Goal: Task Accomplishment & Management: Manage account settings

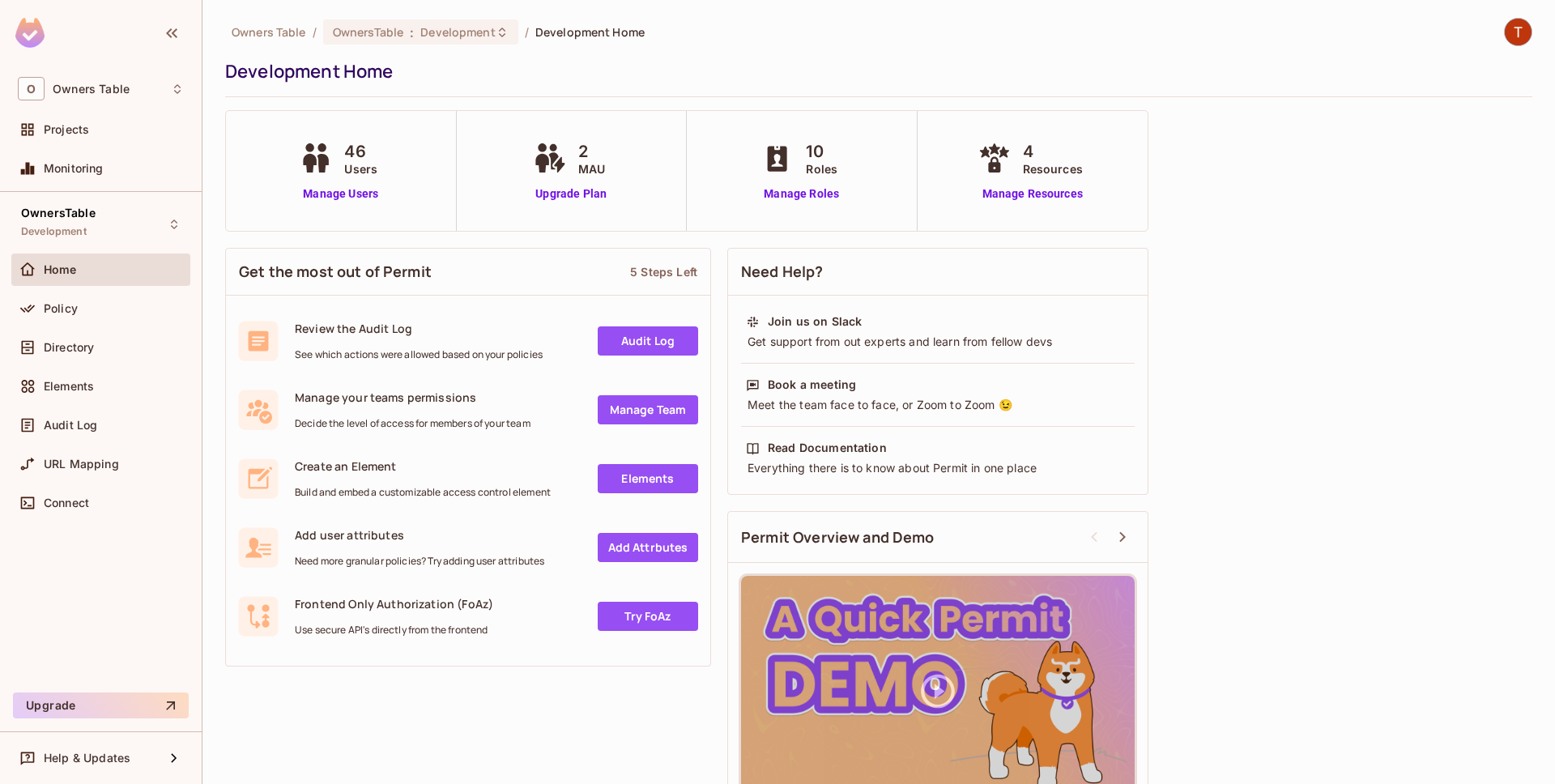
click at [1519, 30] on img at bounding box center [1518, 32] width 26 height 26
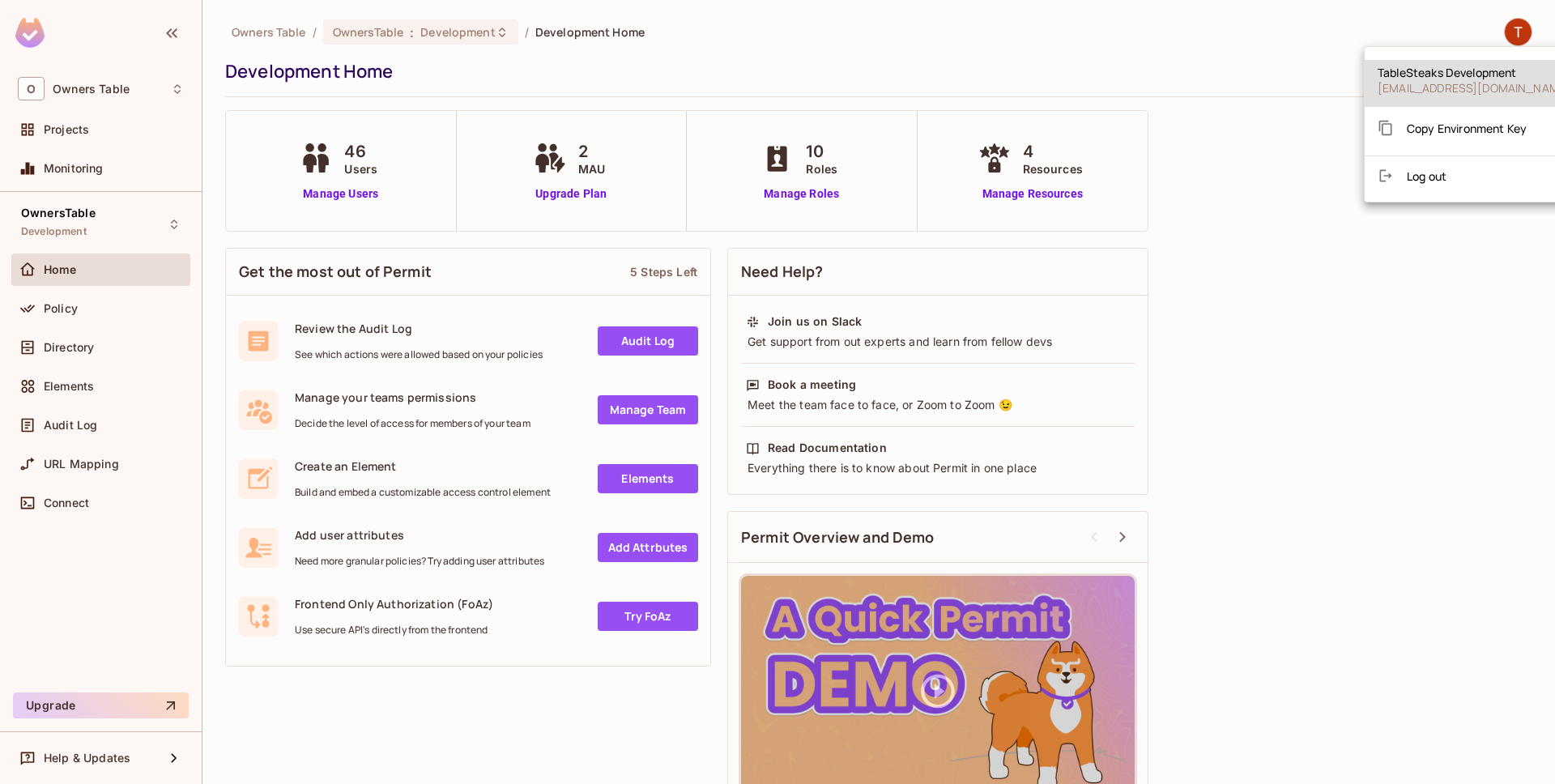
click at [1502, 180] on li "Log out" at bounding box center [1474, 175] width 219 height 26
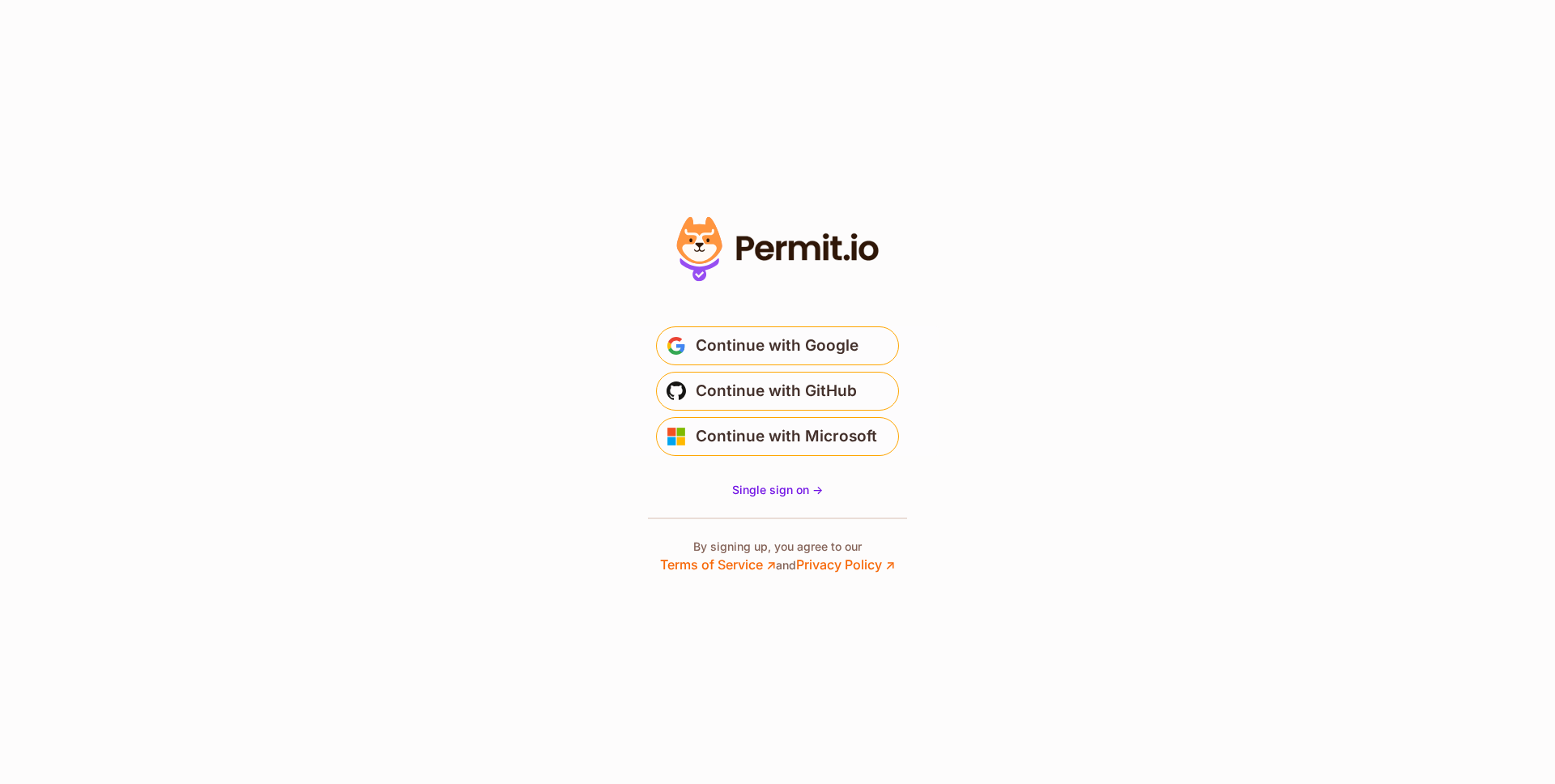
click at [879, 349] on button "Continue with Google" at bounding box center [777, 346] width 243 height 39
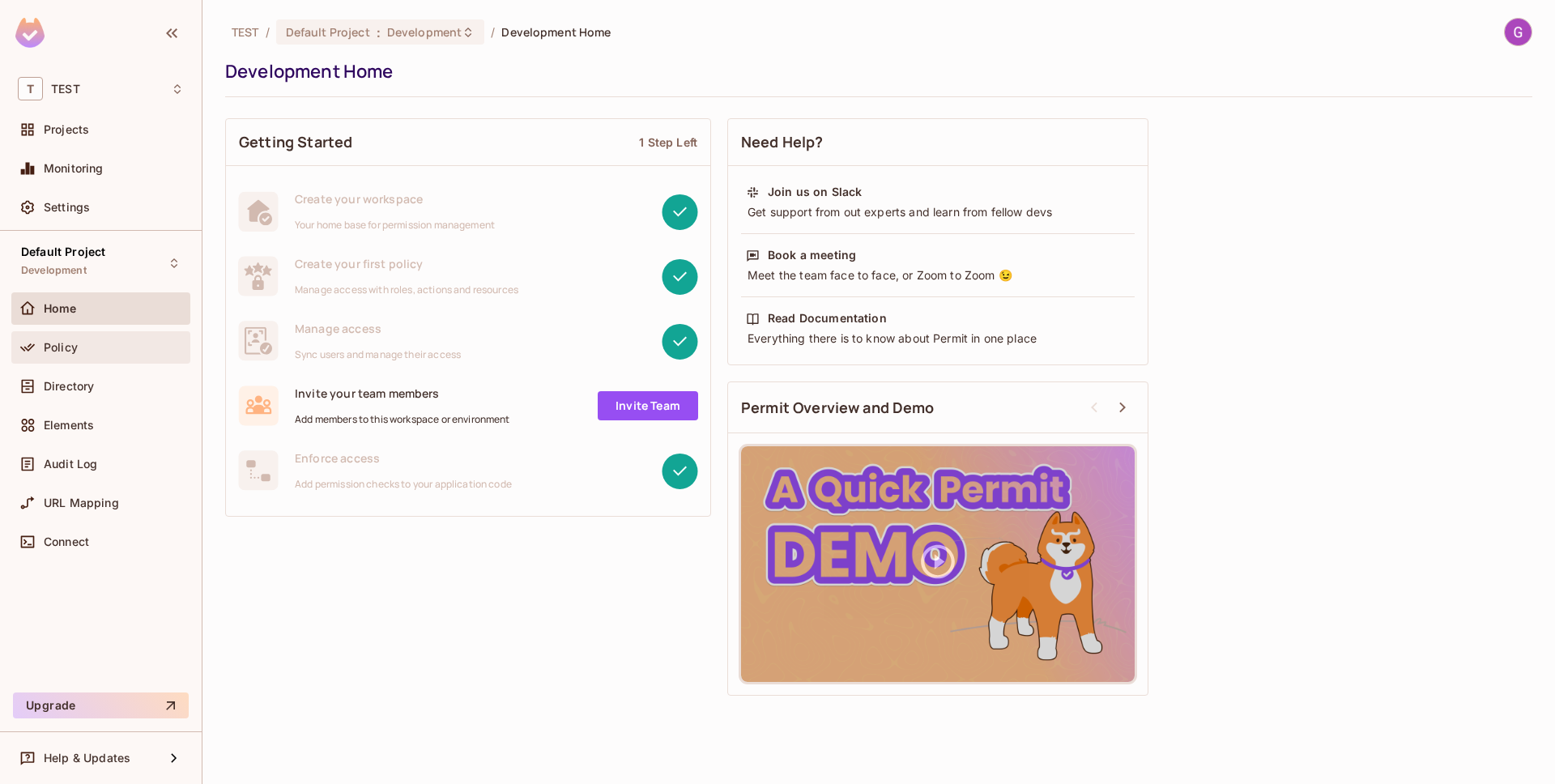
click at [97, 347] on div "Policy" at bounding box center [114, 347] width 140 height 13
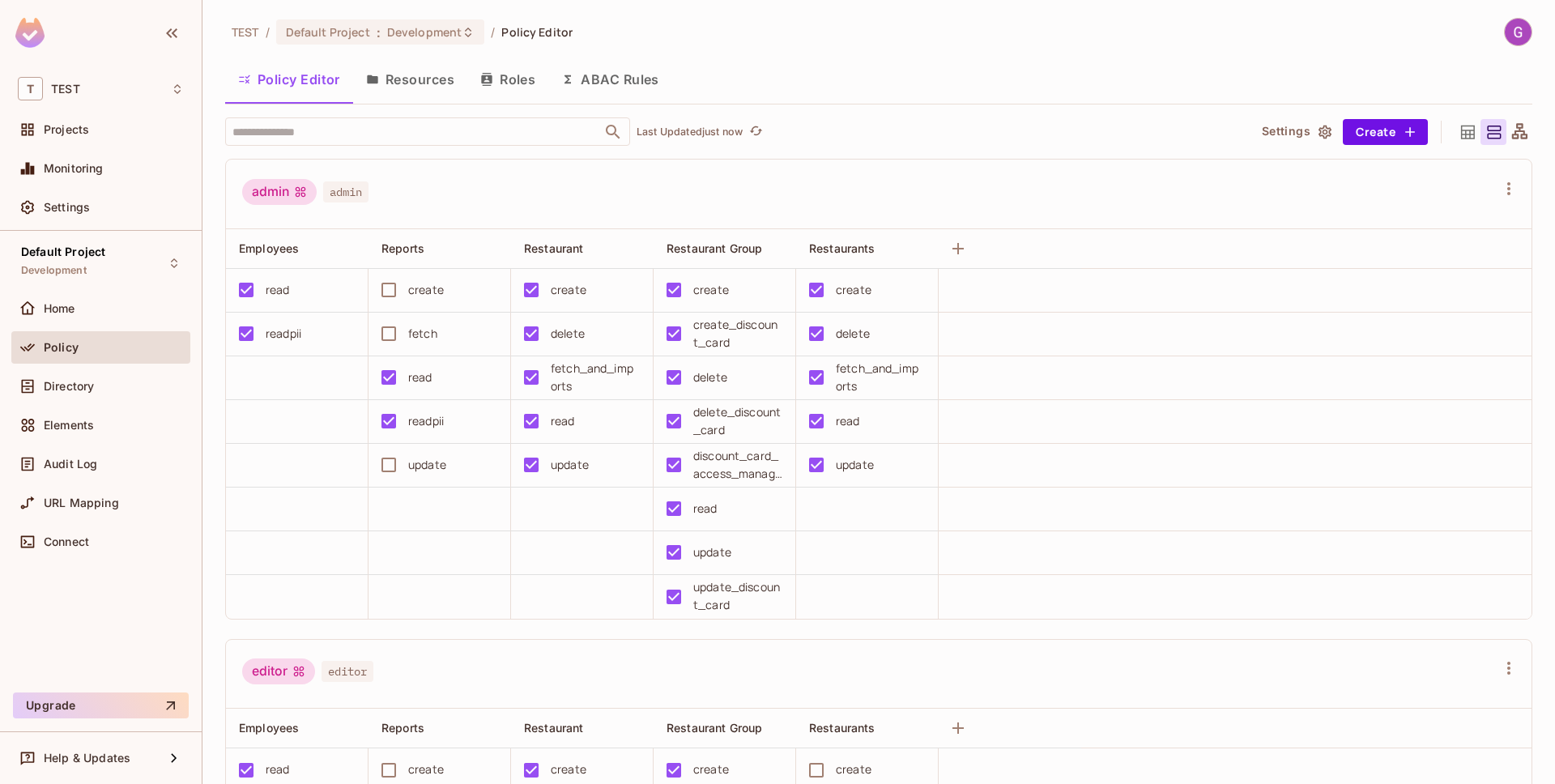
click at [393, 81] on button "Resources" at bounding box center [410, 79] width 114 height 40
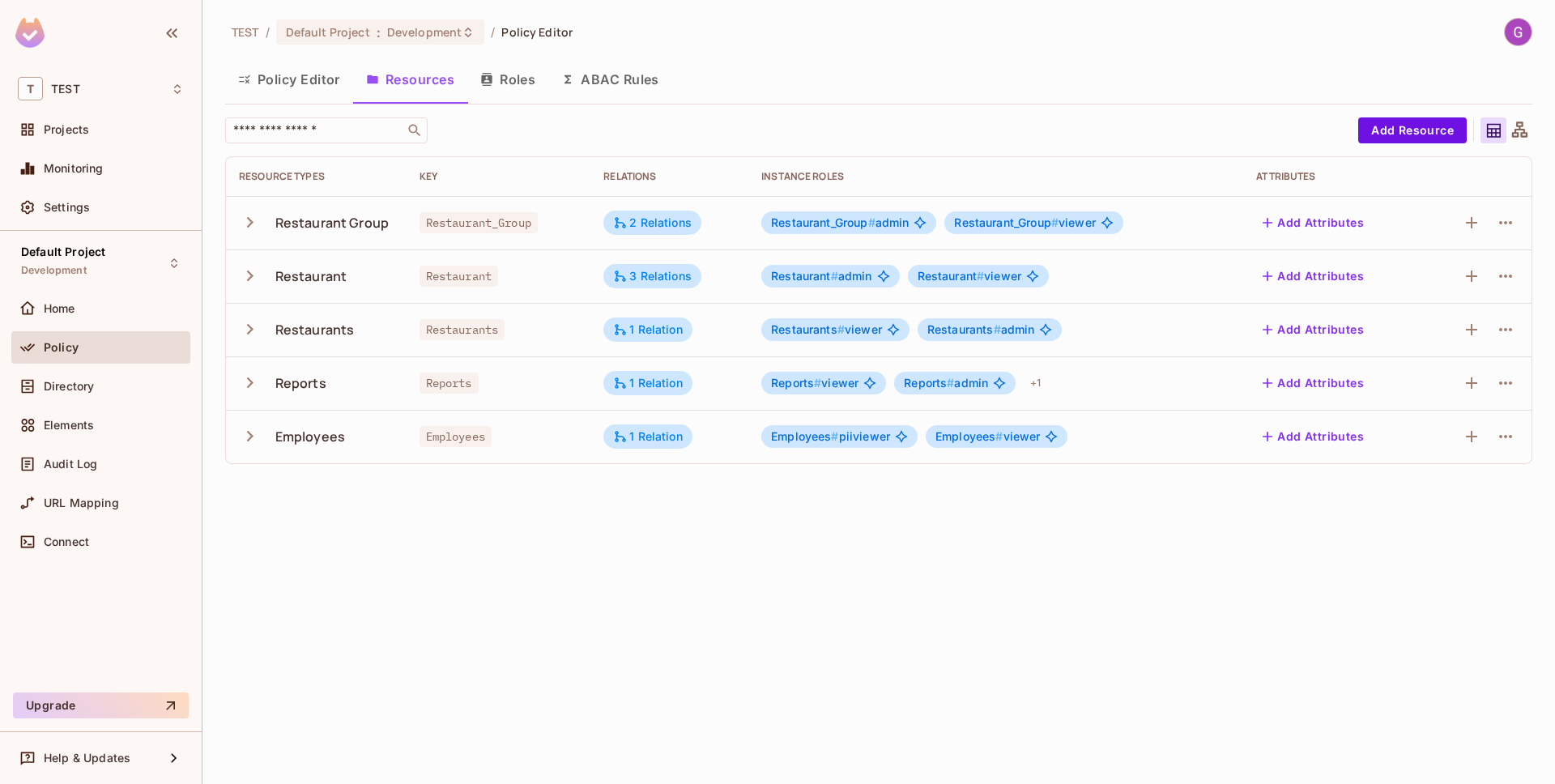
click at [251, 280] on icon "button" at bounding box center [249, 276] width 22 height 22
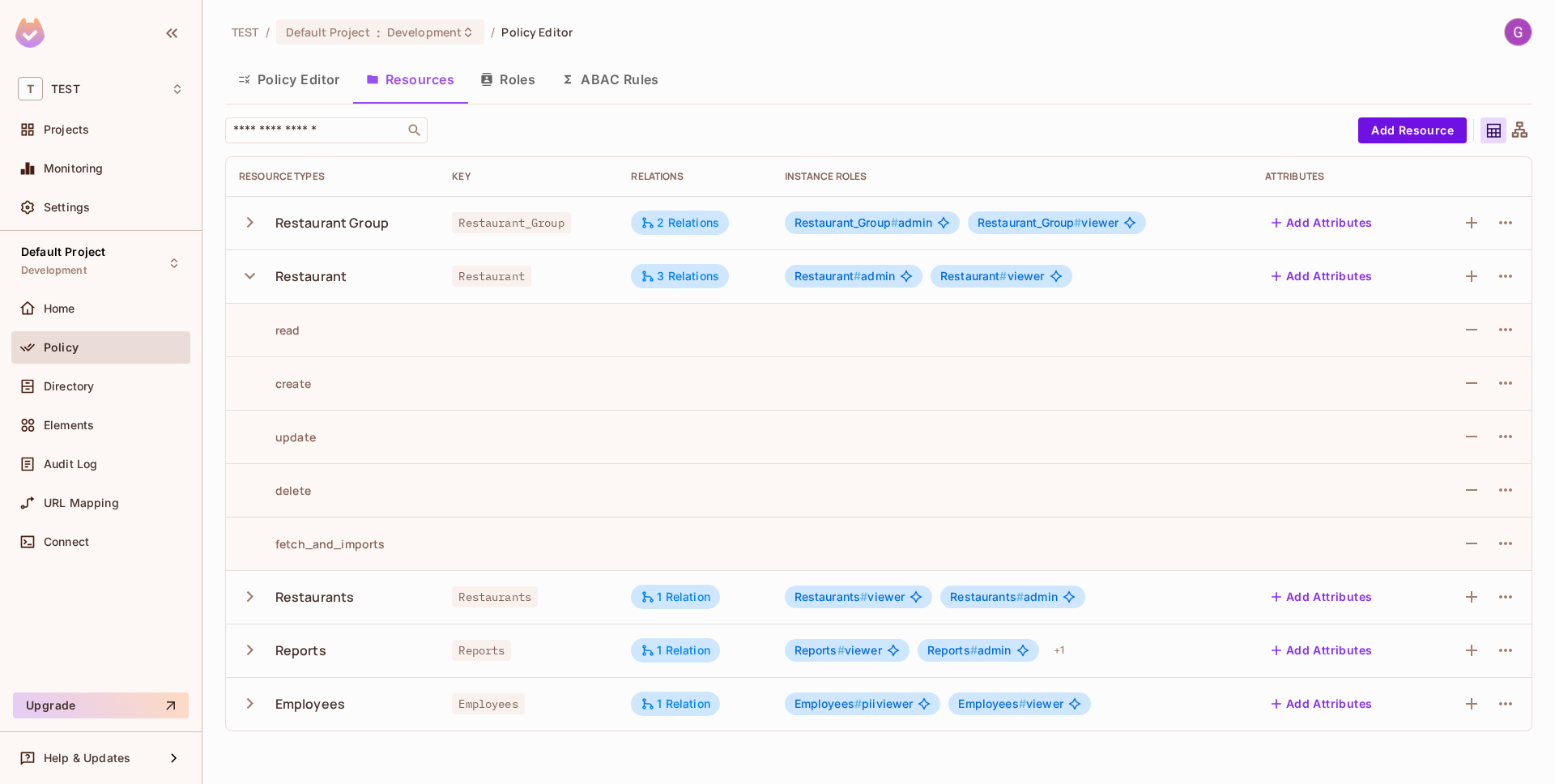
click at [299, 90] on button "Policy Editor" at bounding box center [289, 79] width 128 height 40
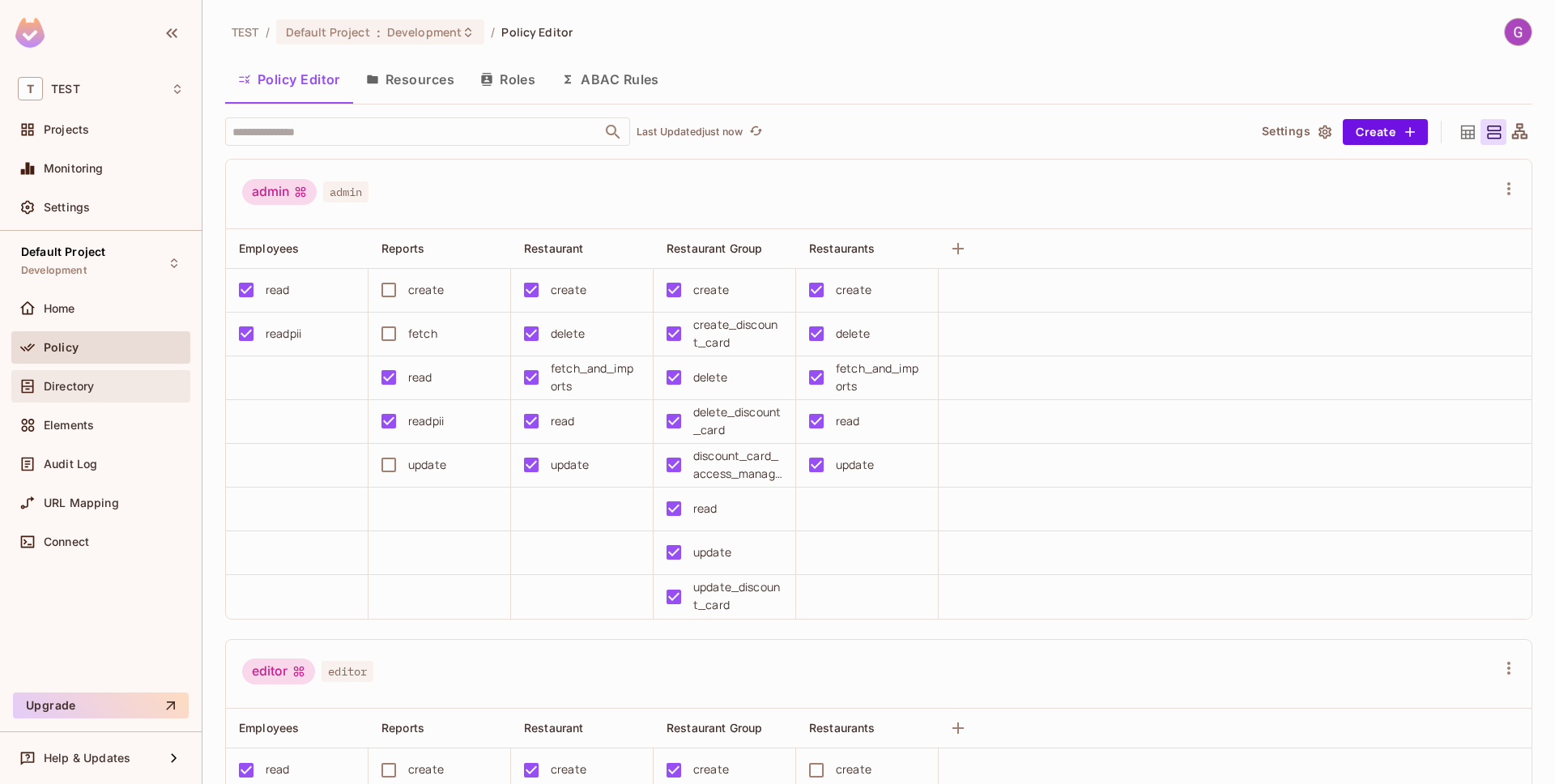
click at [84, 400] on div "Directory" at bounding box center [100, 386] width 179 height 32
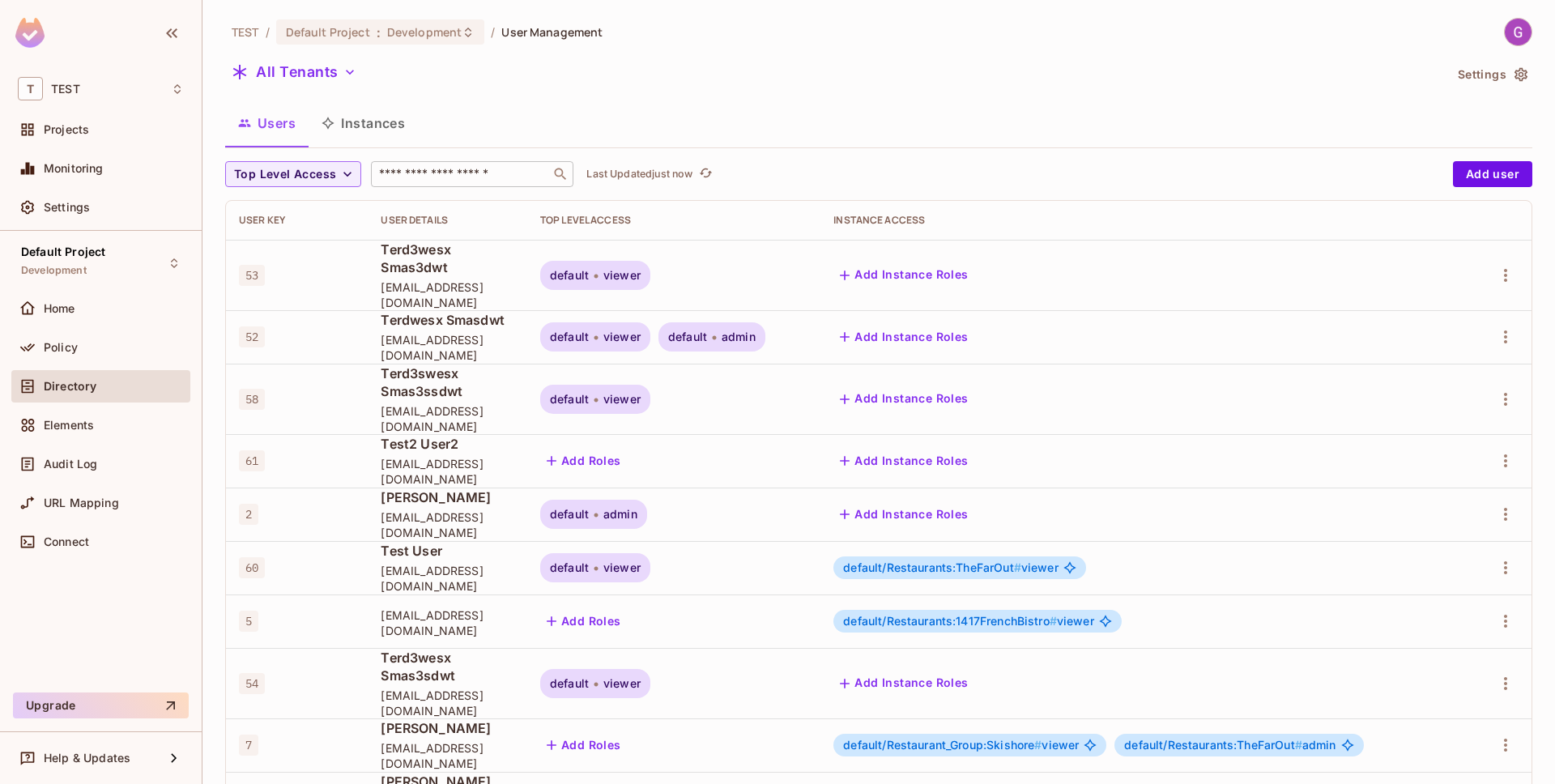
click at [495, 181] on input "text" at bounding box center [461, 174] width 170 height 16
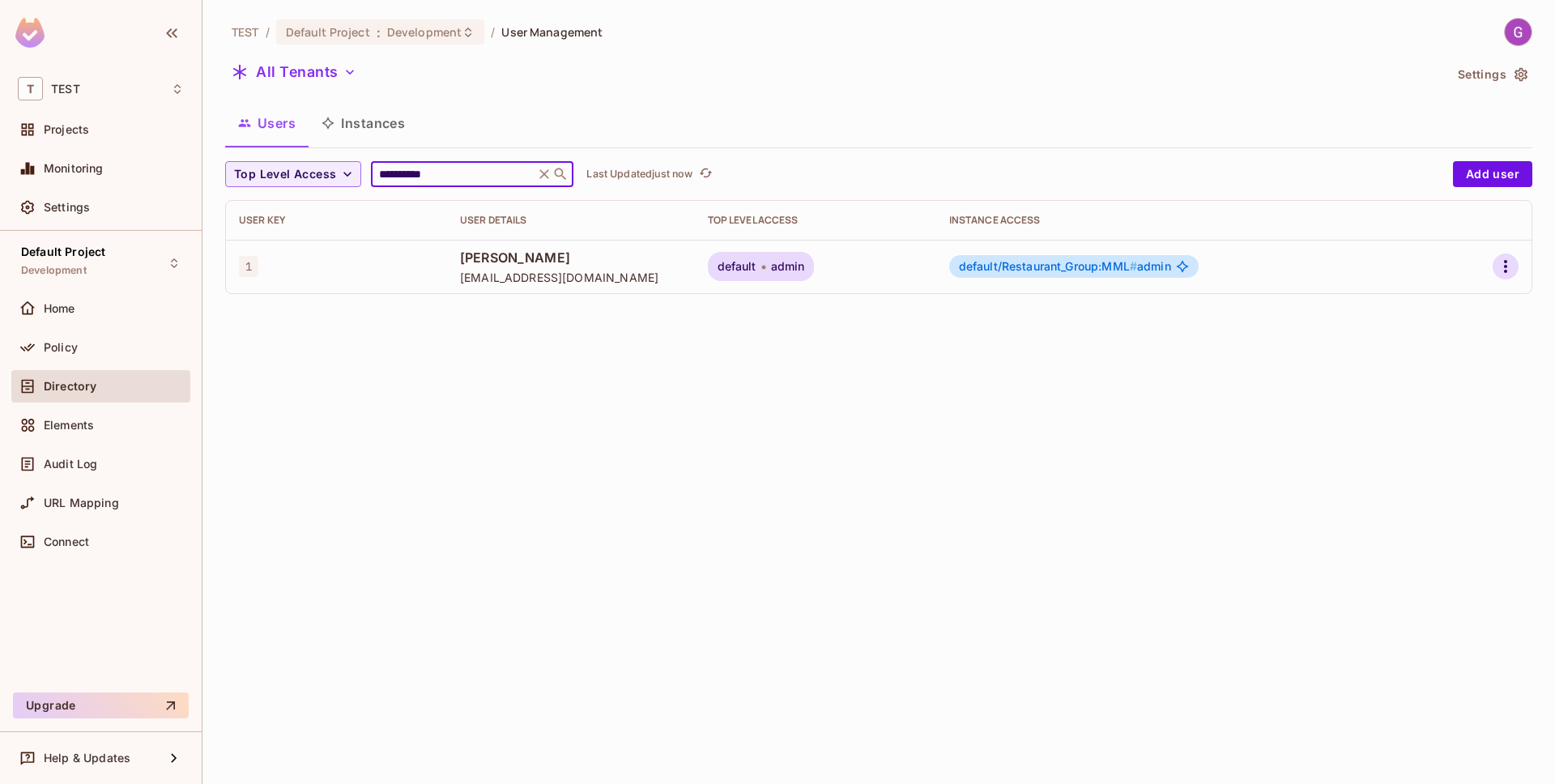
type input "**********"
click at [1510, 271] on icon "button" at bounding box center [1506, 267] width 20 height 20
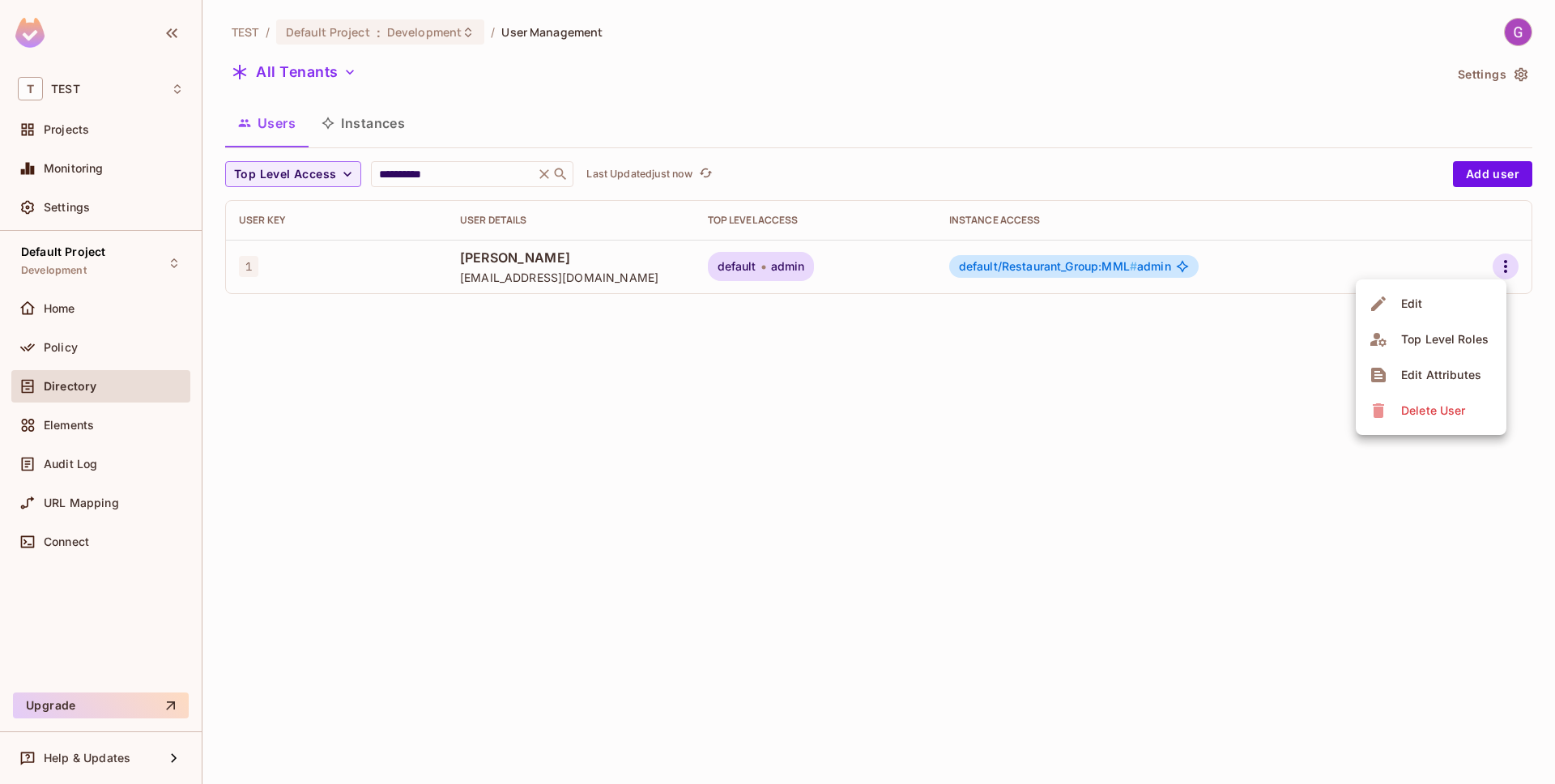
click at [1444, 307] on li "Edit" at bounding box center [1431, 303] width 151 height 35
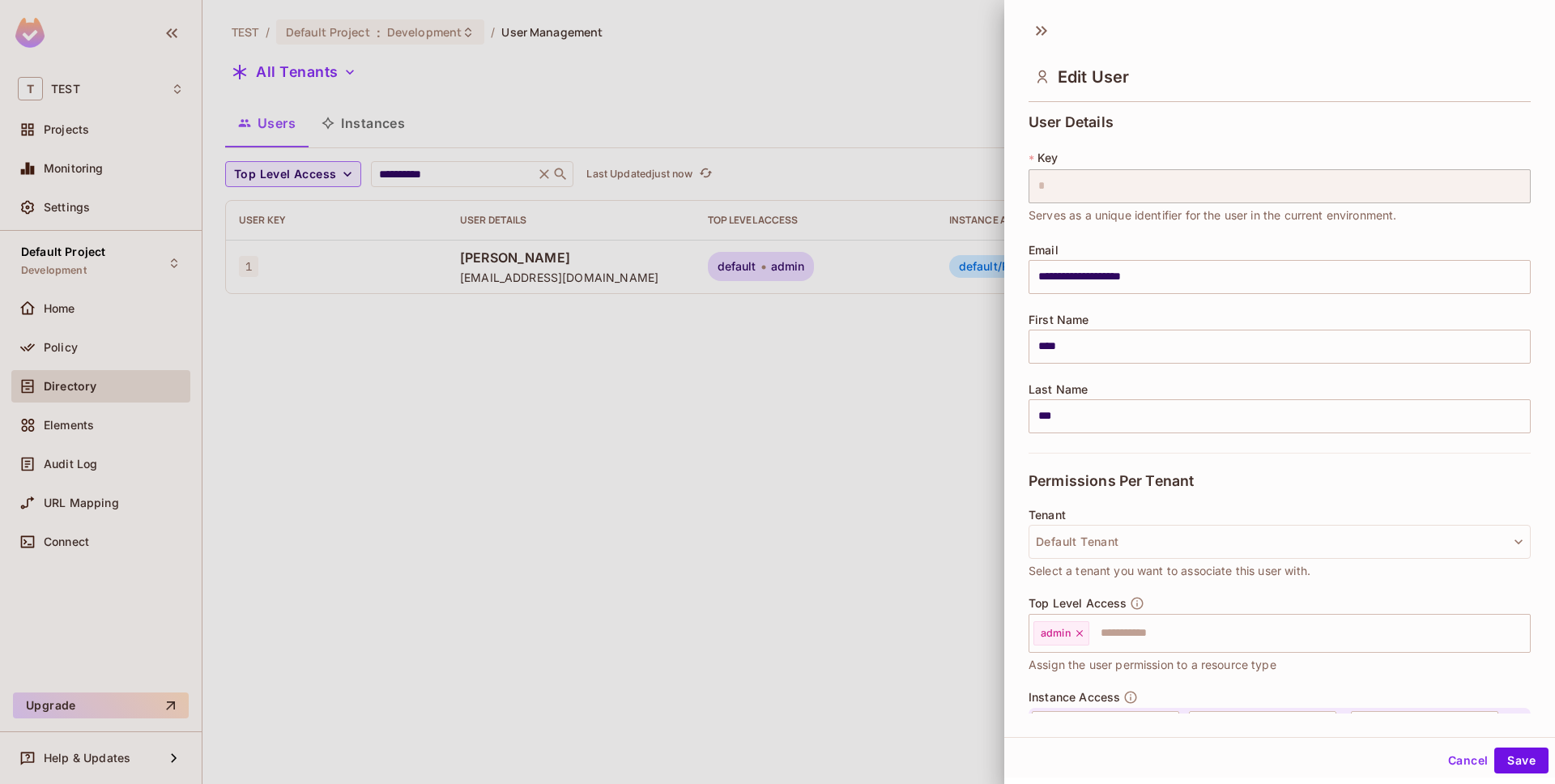
scroll to position [125, 0]
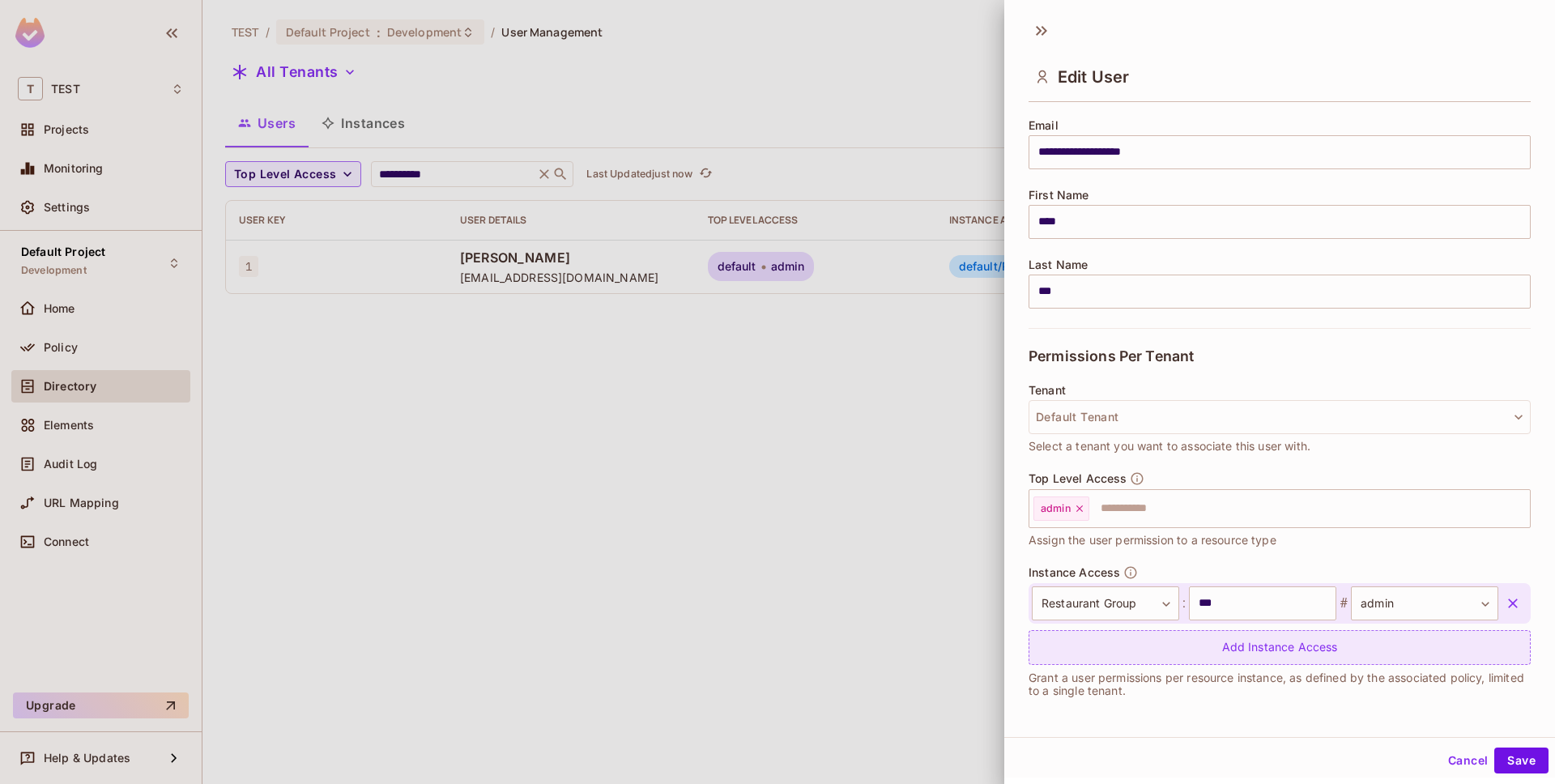
drag, startPoint x: 1506, startPoint y: 605, endPoint x: 1519, endPoint y: 658, distance: 54.6
click at [1509, 610] on icon "button" at bounding box center [1513, 603] width 16 height 16
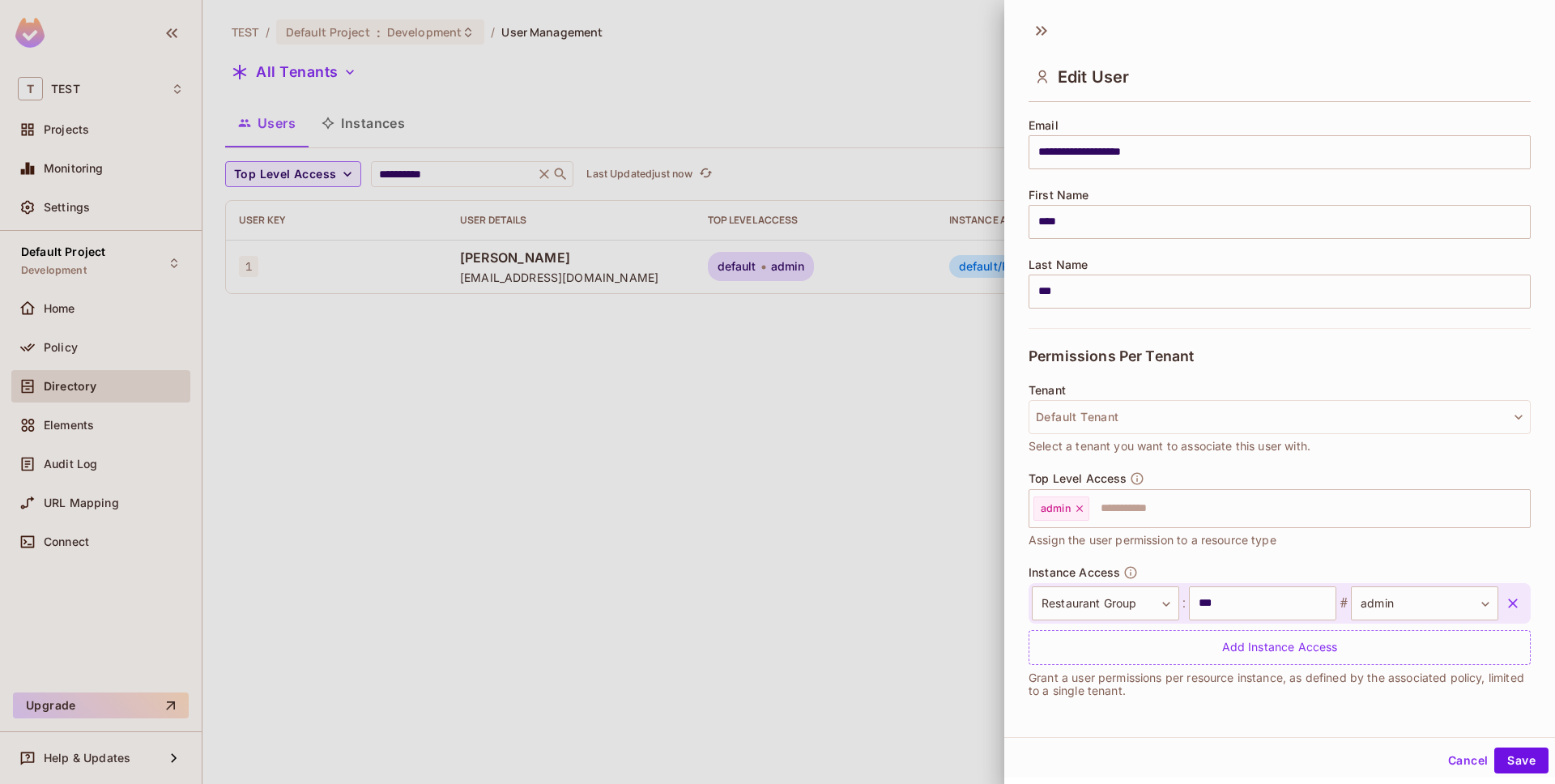
scroll to position [77, 0]
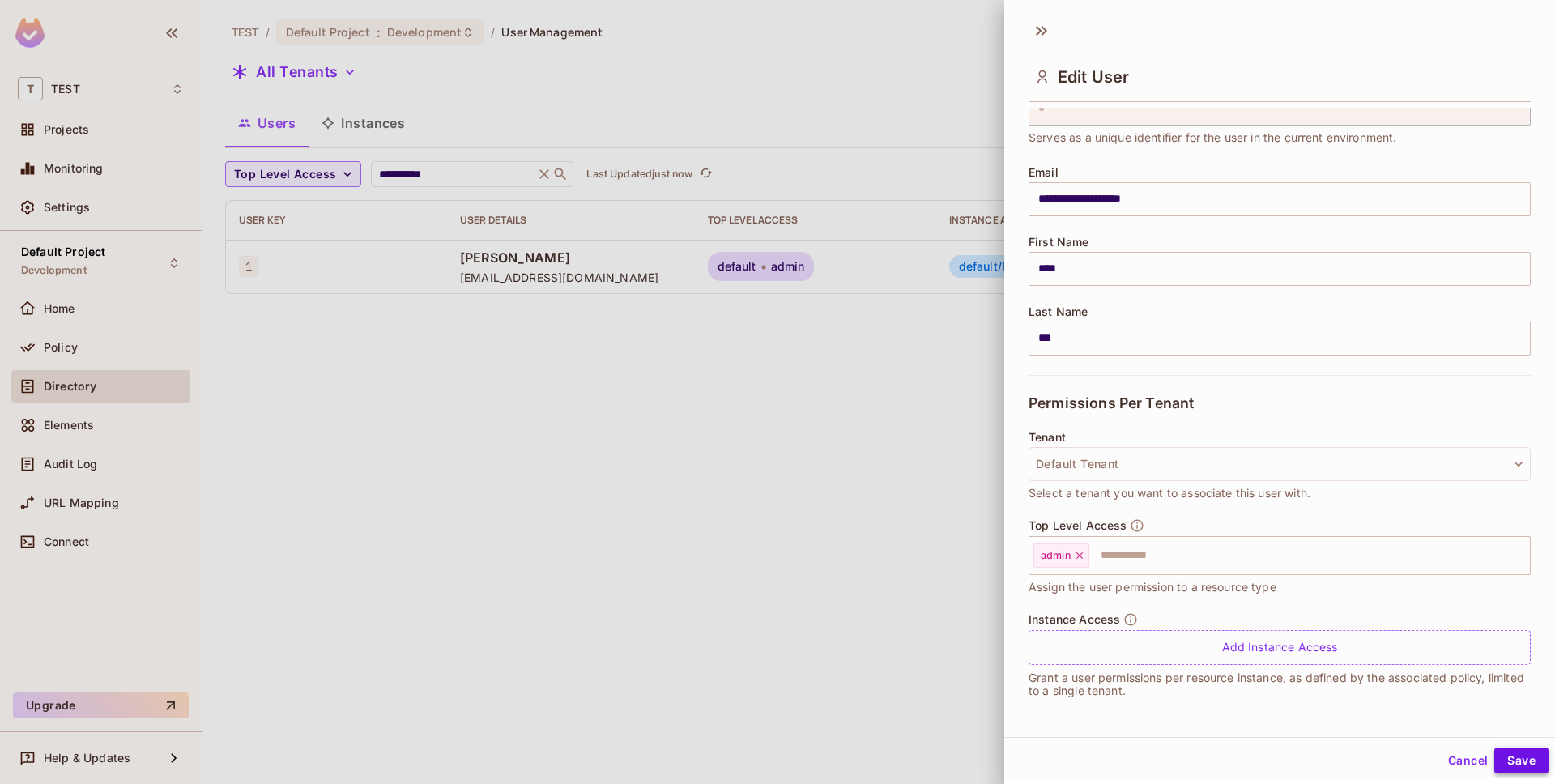
click at [1534, 755] on button "Save" at bounding box center [1522, 759] width 54 height 26
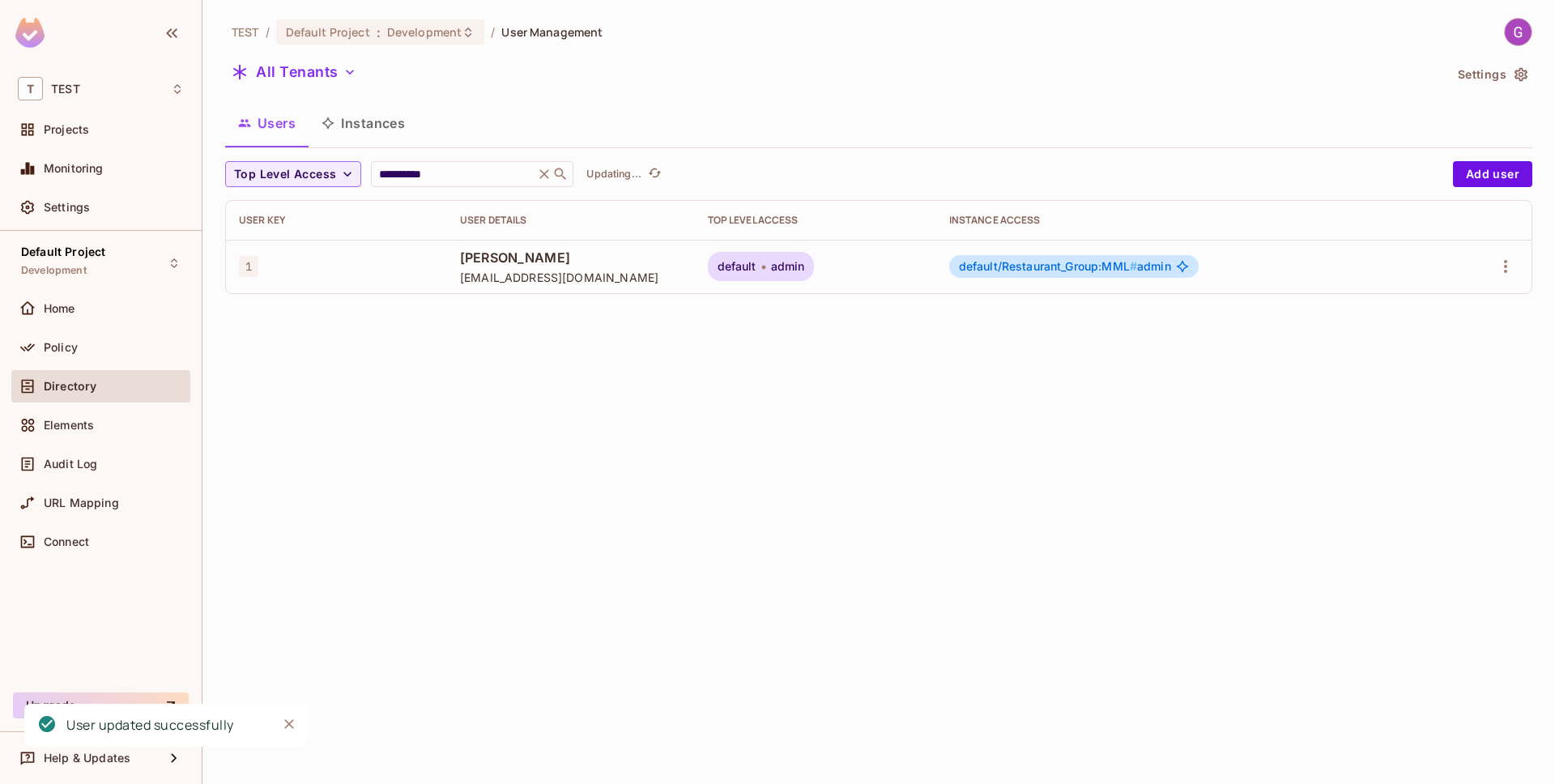
click at [932, 615] on div "**********" at bounding box center [878, 392] width 1352 height 784
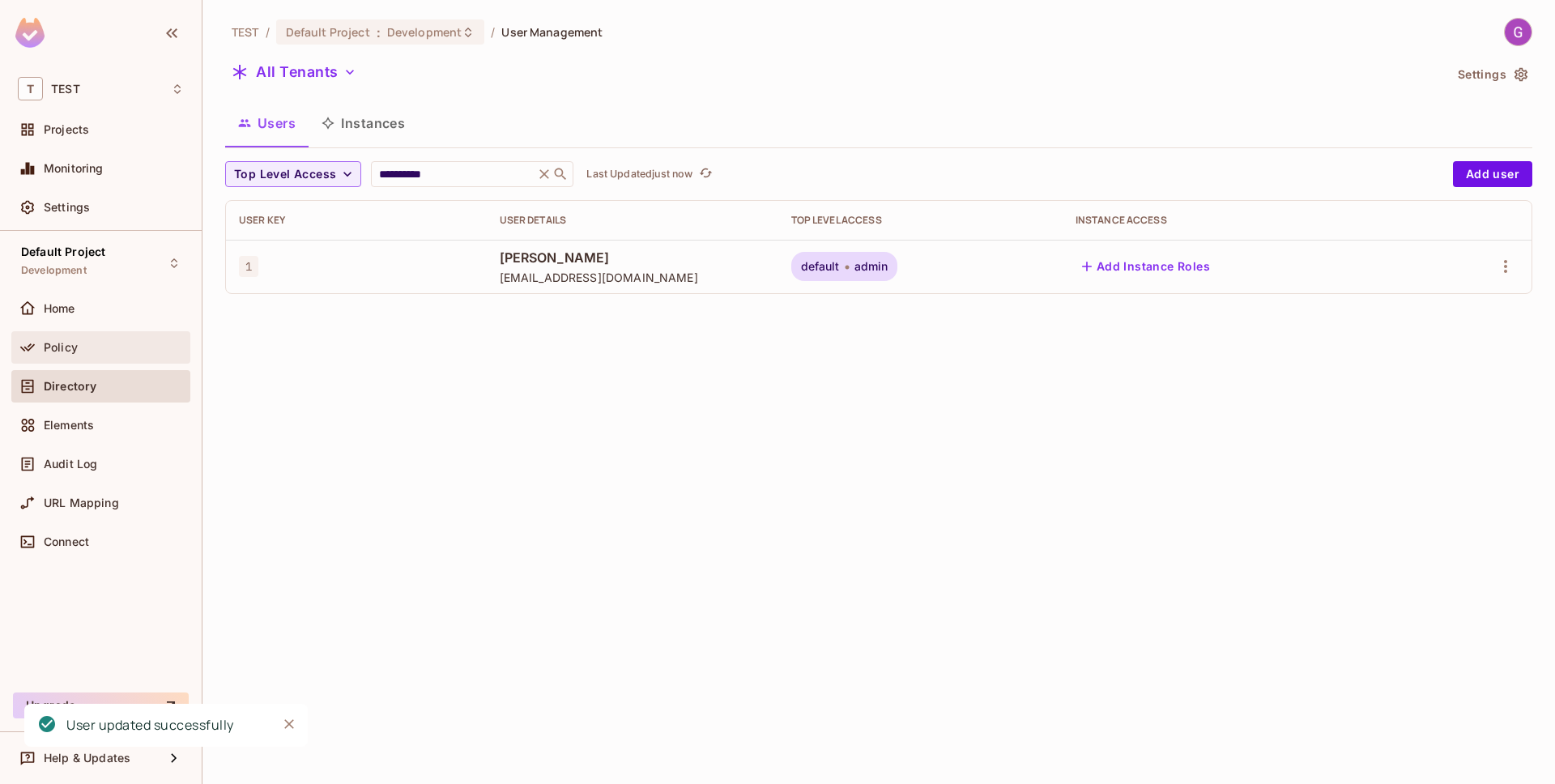
click at [59, 334] on div "Policy" at bounding box center [100, 347] width 179 height 32
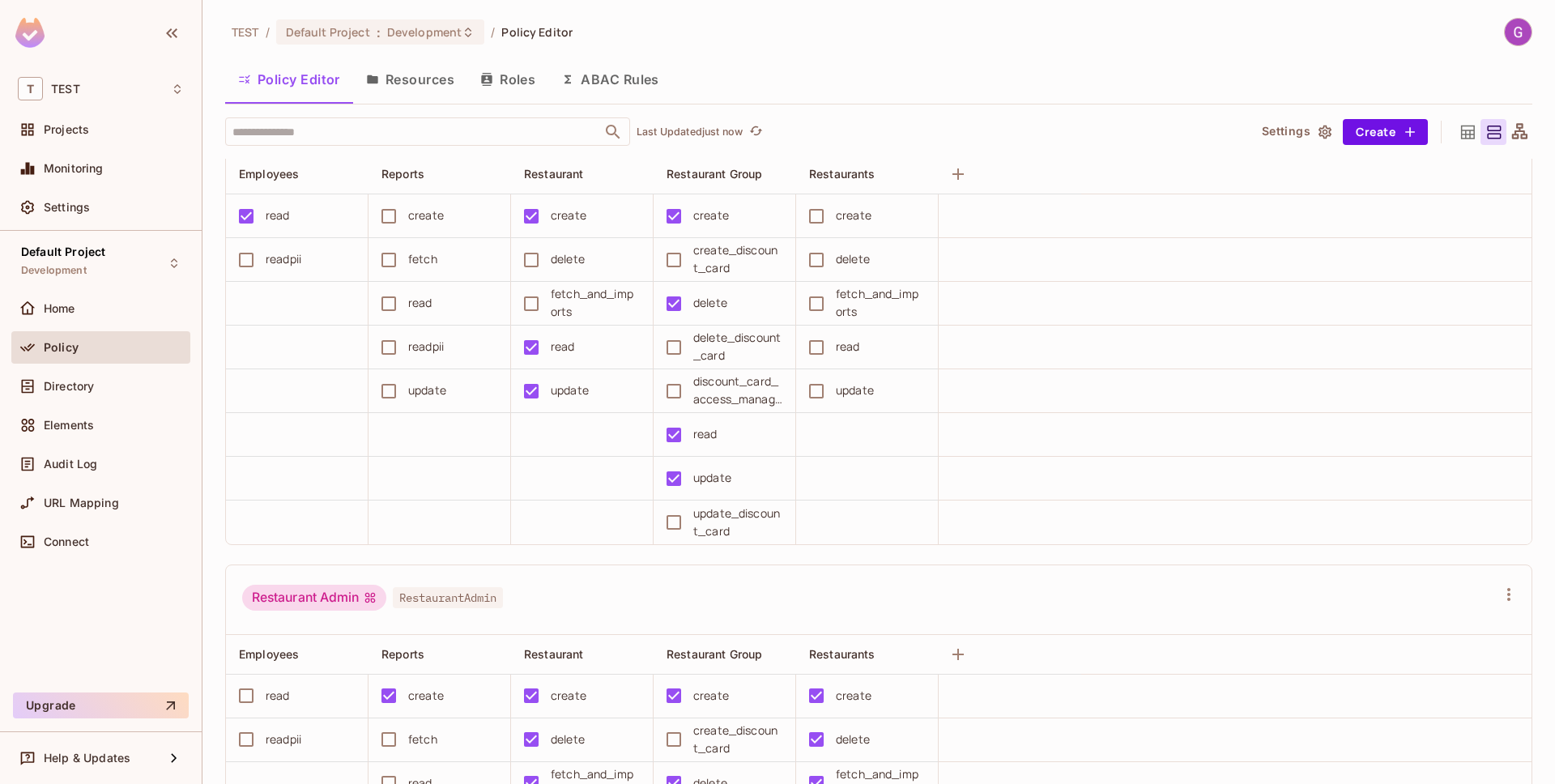
scroll to position [92, 0]
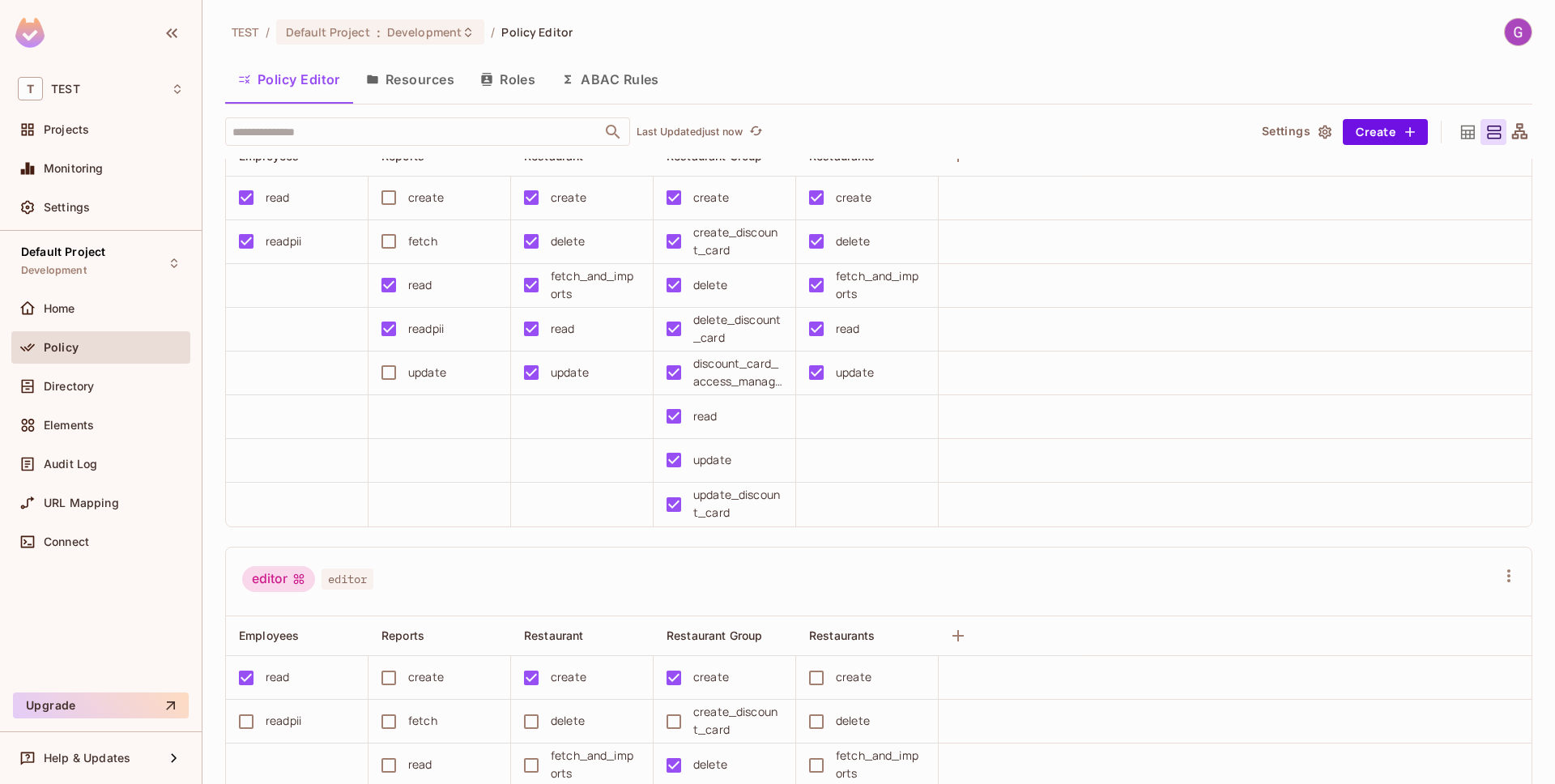
click at [405, 90] on button "Resources" at bounding box center [410, 79] width 114 height 40
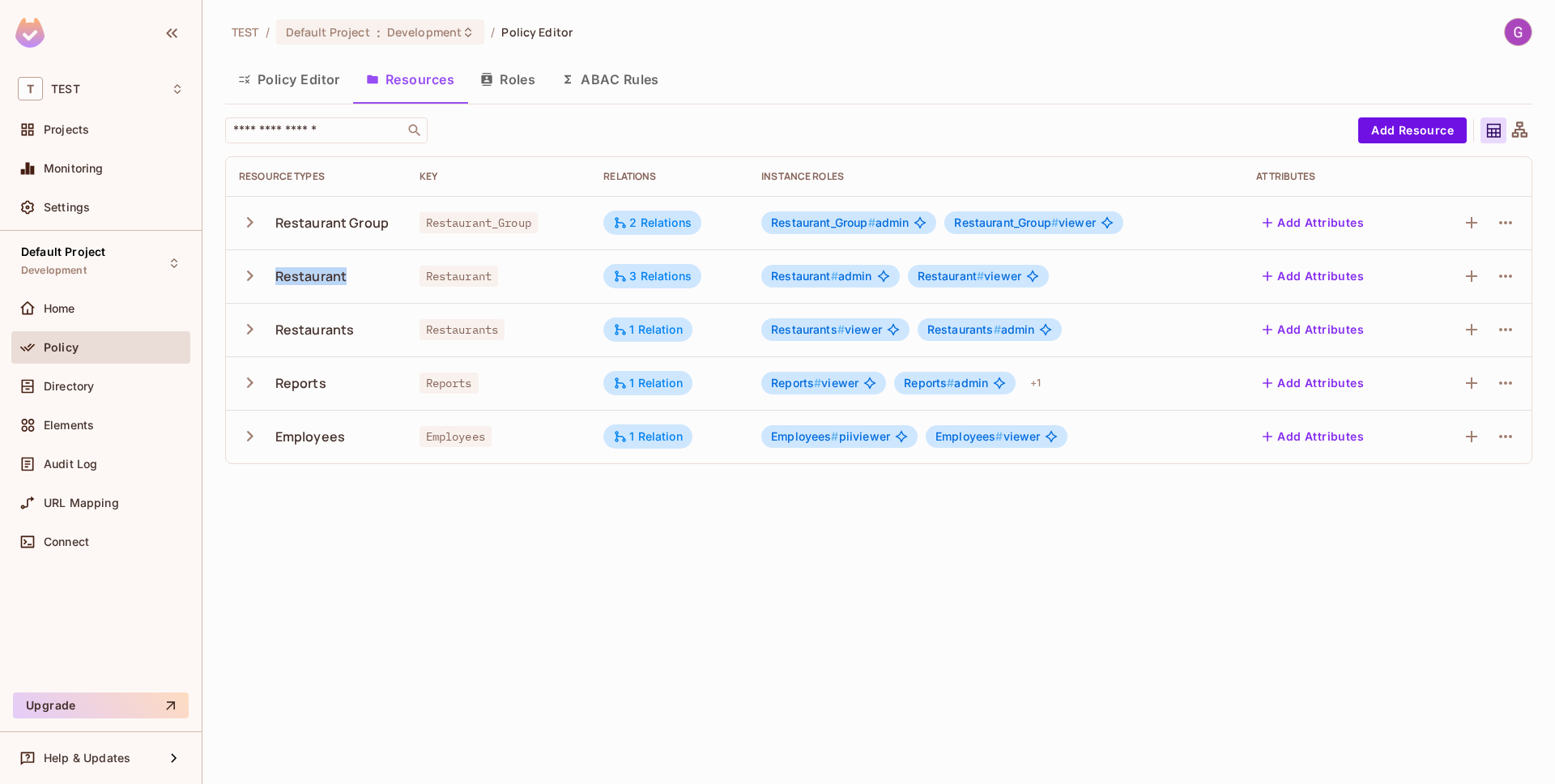
drag, startPoint x: 275, startPoint y: 276, endPoint x: 375, endPoint y: 282, distance: 100.2
click at [375, 282] on div "Restaurant" at bounding box center [316, 276] width 155 height 34
click at [247, 276] on icon "button" at bounding box center [249, 276] width 22 height 22
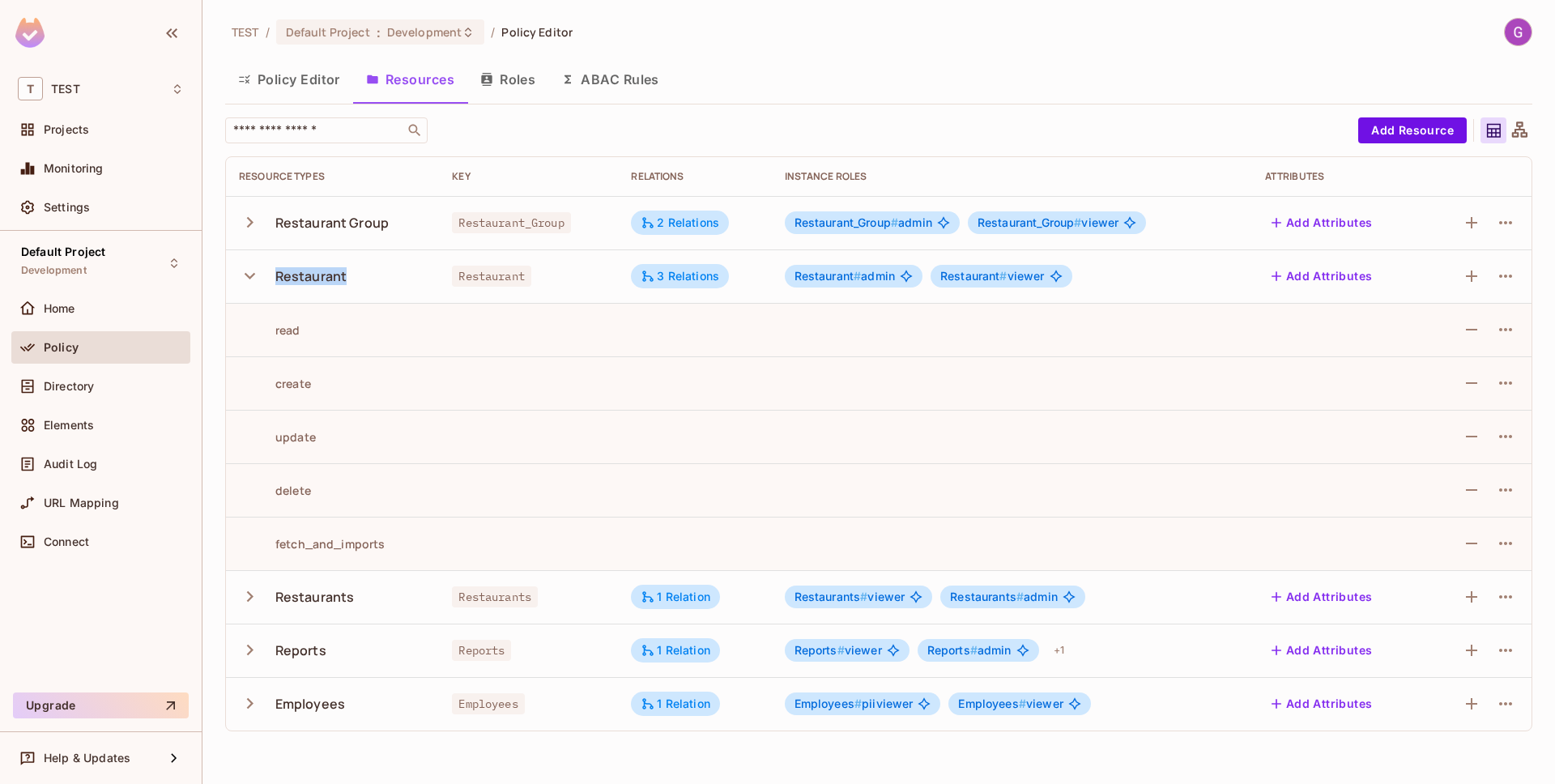
click at [247, 276] on icon "button" at bounding box center [249, 276] width 11 height 7
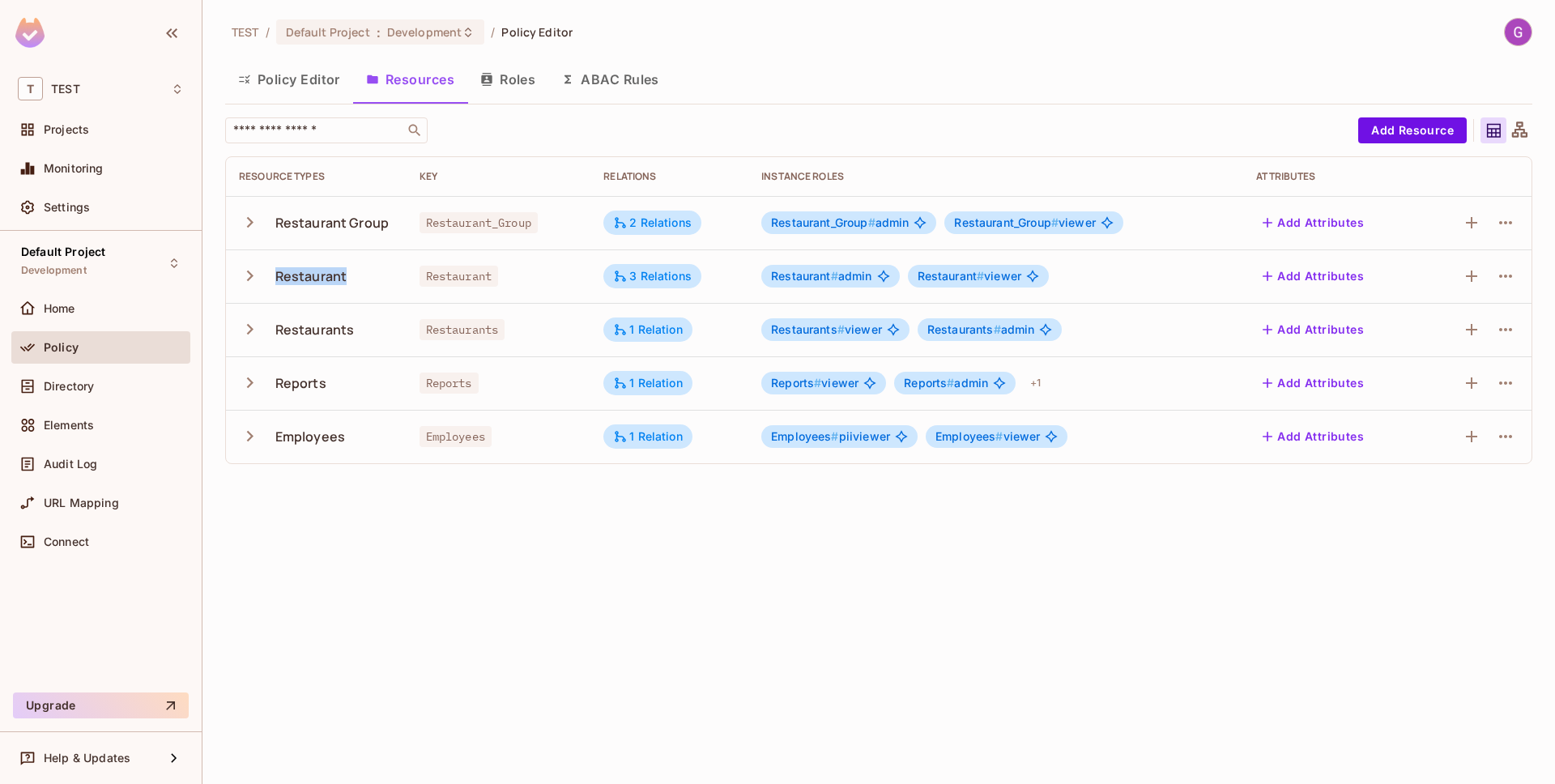
click at [249, 321] on icon "button" at bounding box center [249, 329] width 22 height 22
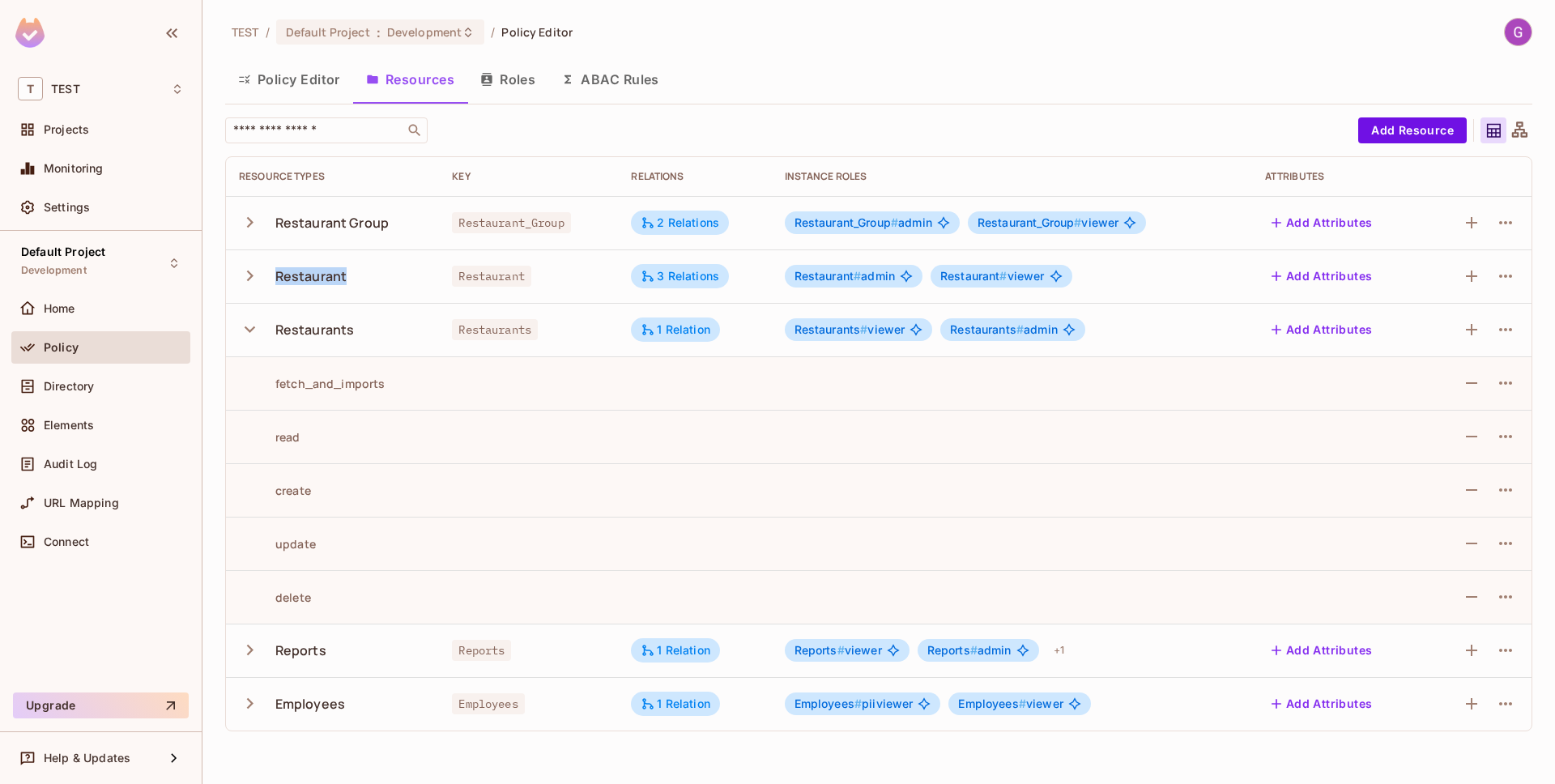
click at [249, 321] on icon "button" at bounding box center [249, 329] width 22 height 22
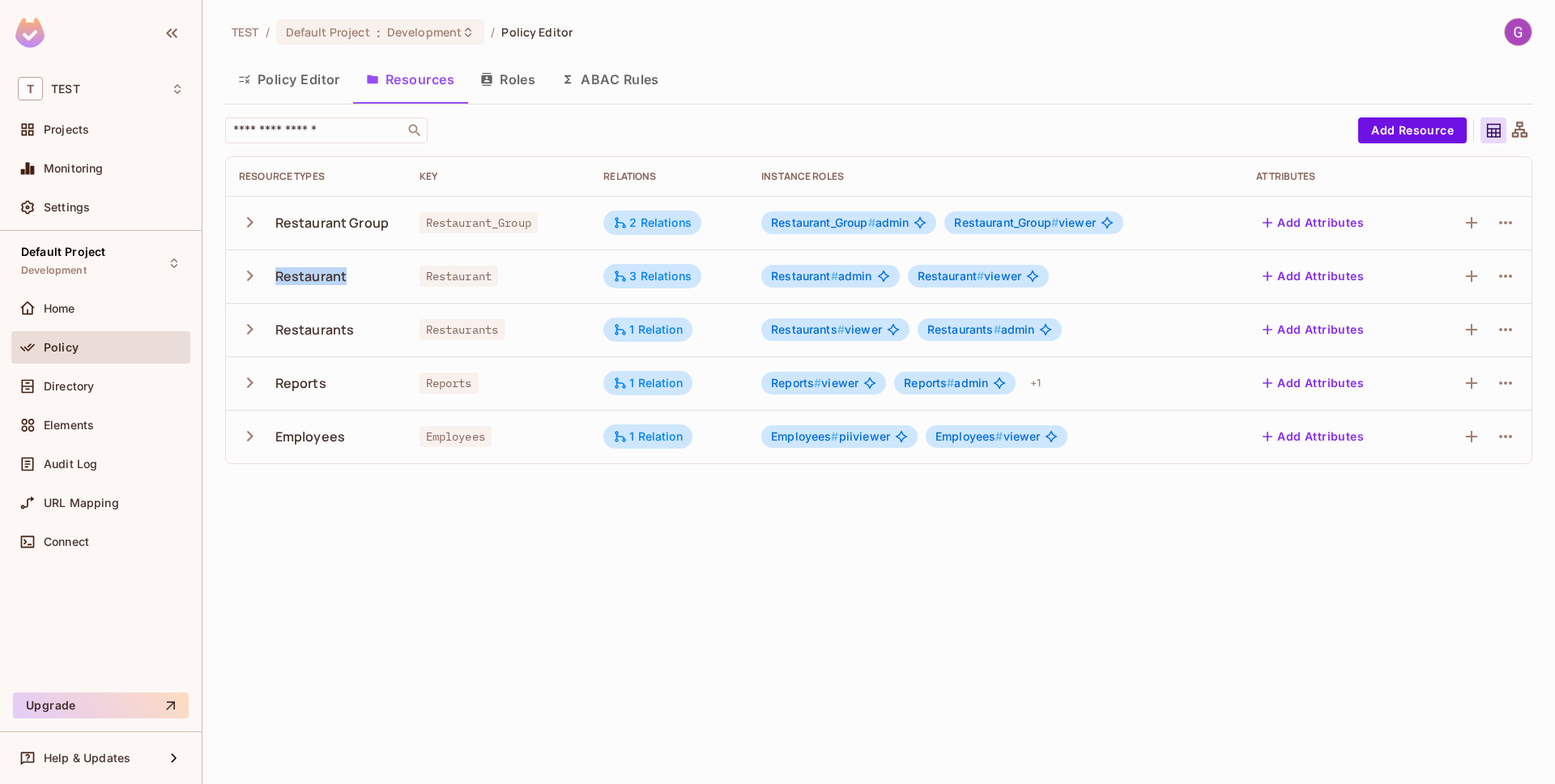
click at [282, 86] on button "Policy Editor" at bounding box center [289, 79] width 128 height 40
